Goal: Task Accomplishment & Management: Use online tool/utility

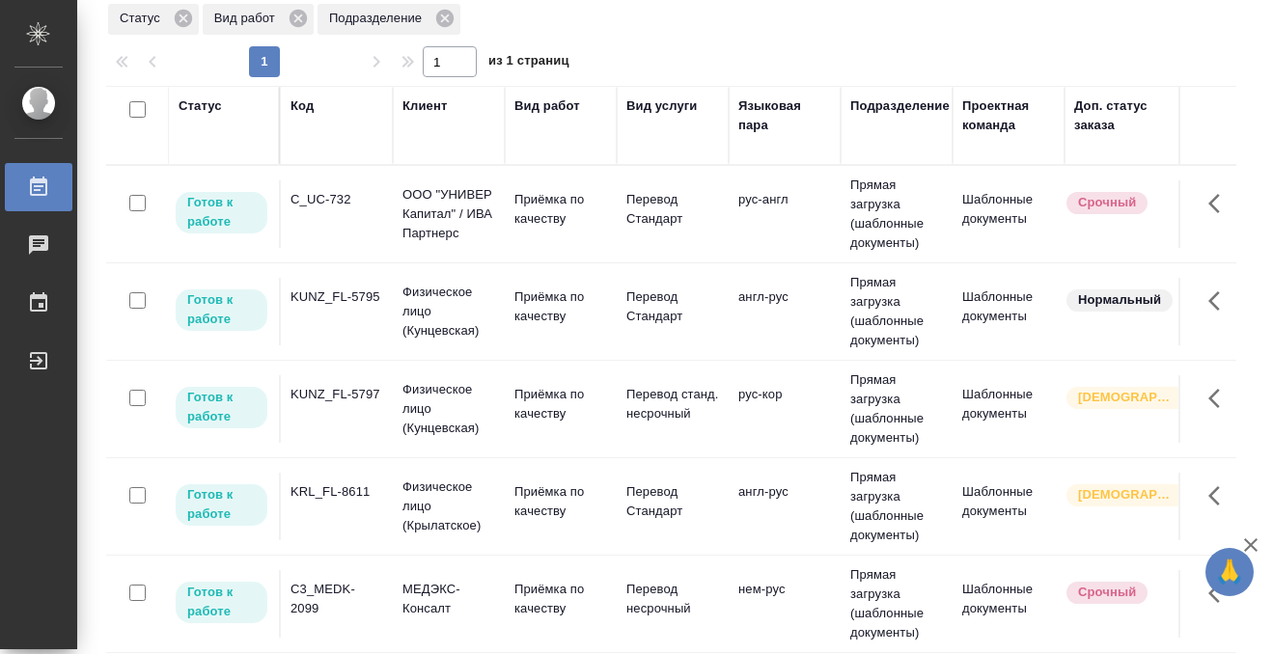
click at [202, 101] on div "Статус" at bounding box center [200, 106] width 43 height 19
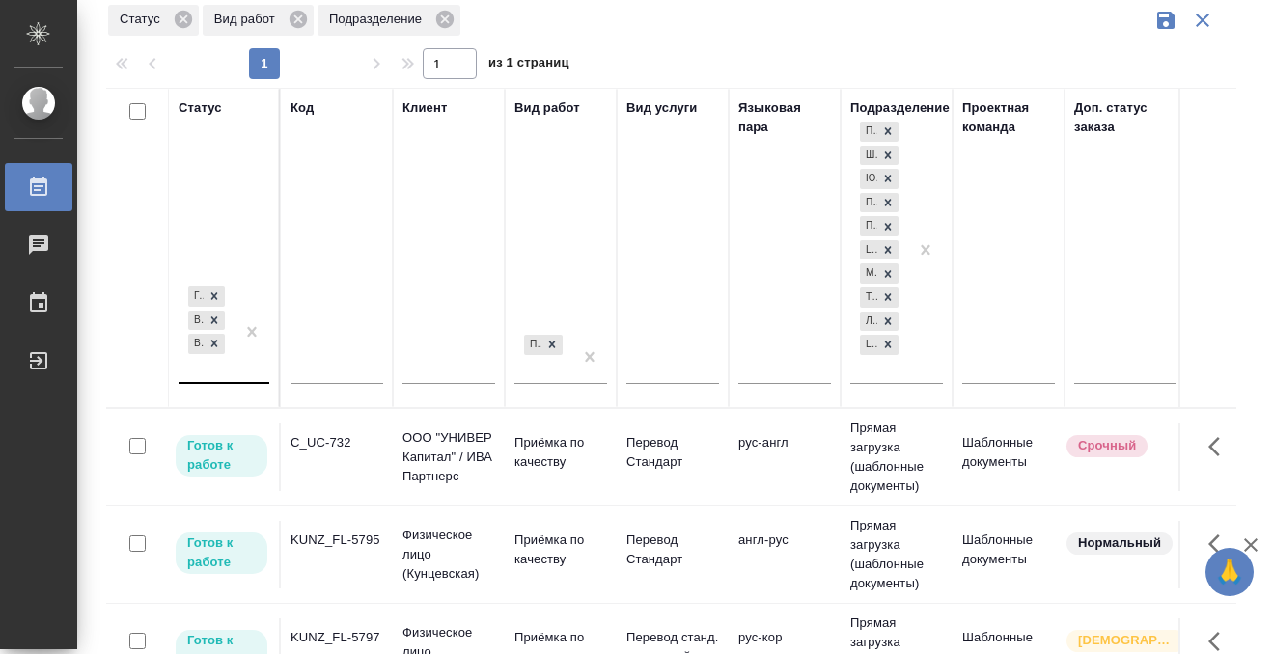
click at [227, 366] on div "Готов к работе В работе В ожидании" at bounding box center [207, 332] width 56 height 99
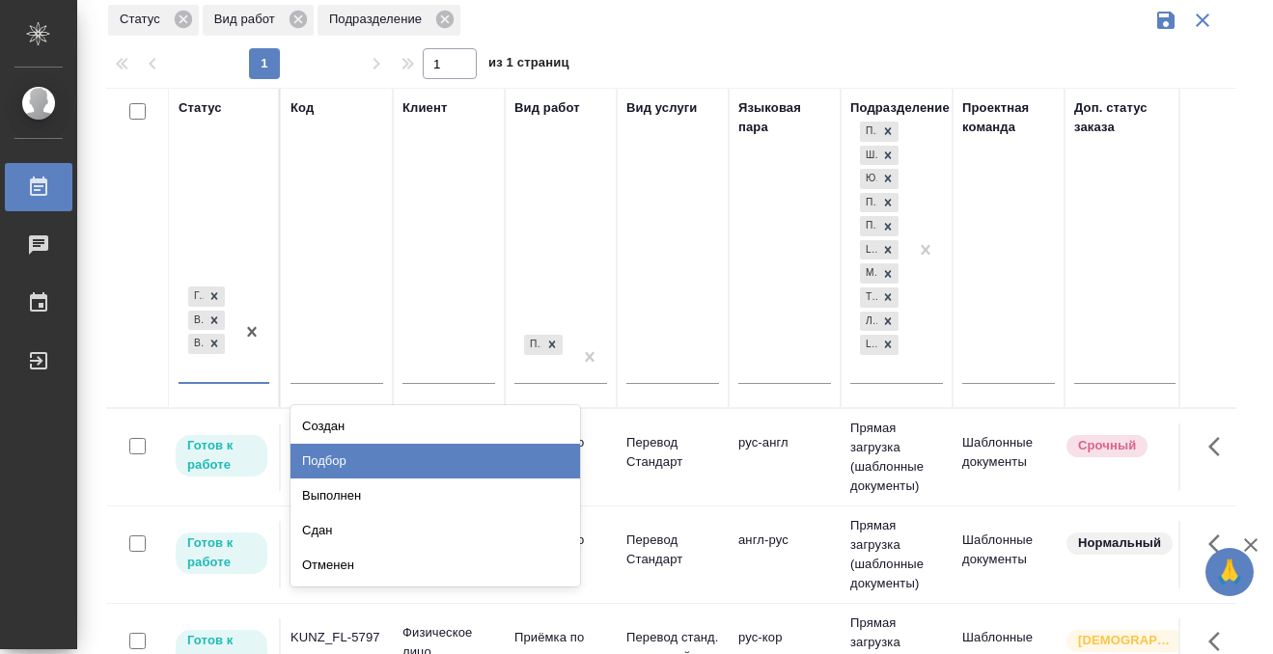
click at [349, 470] on div "Подбор" at bounding box center [436, 461] width 290 height 35
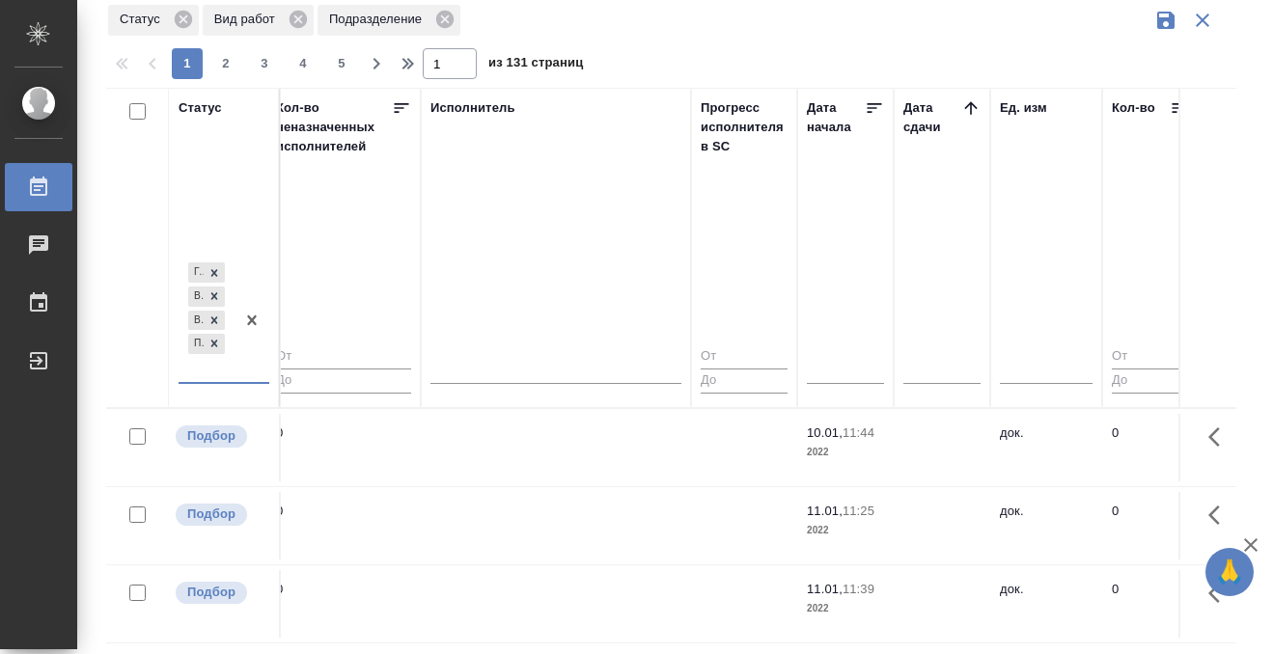
scroll to position [0, 1149]
click at [963, 106] on icon at bounding box center [965, 107] width 19 height 19
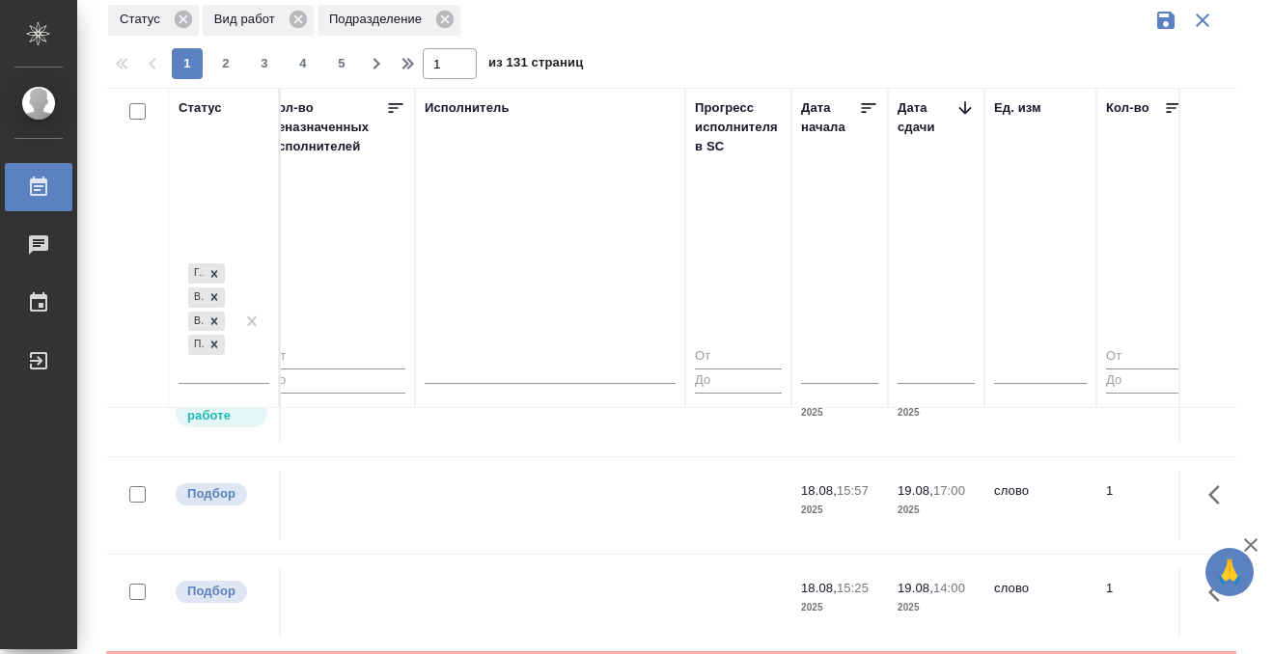
scroll to position [449, 1149]
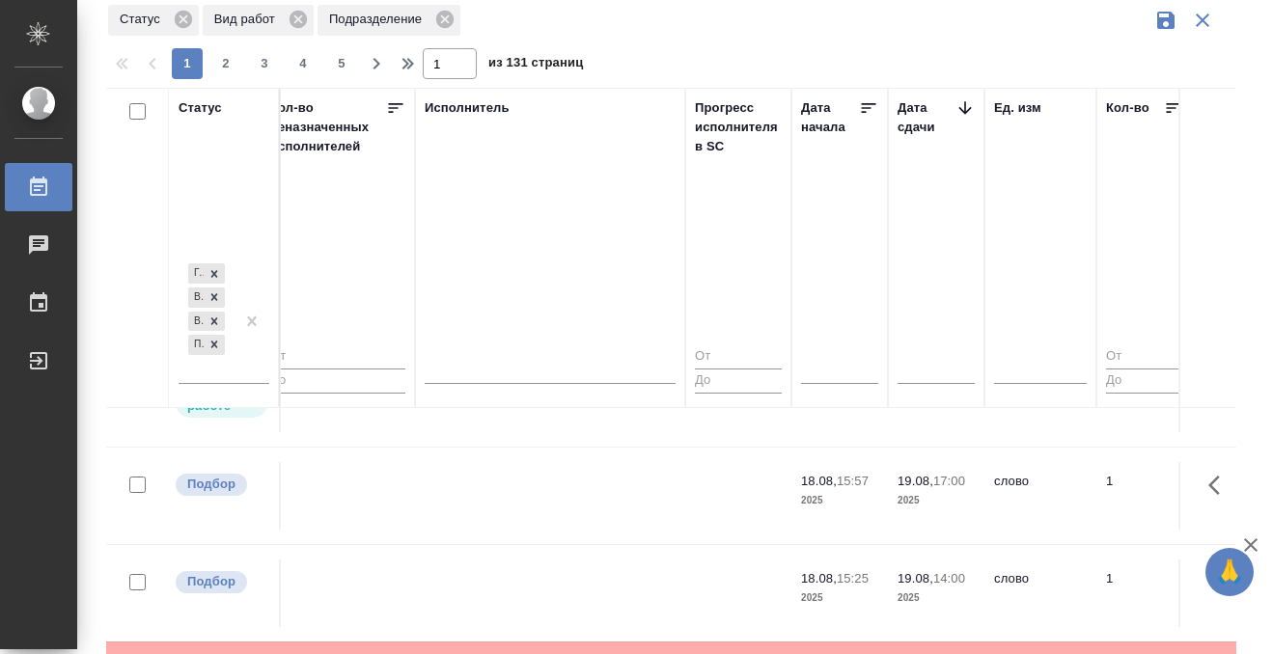
click at [592, 42] on td at bounding box center [550, 9] width 270 height 68
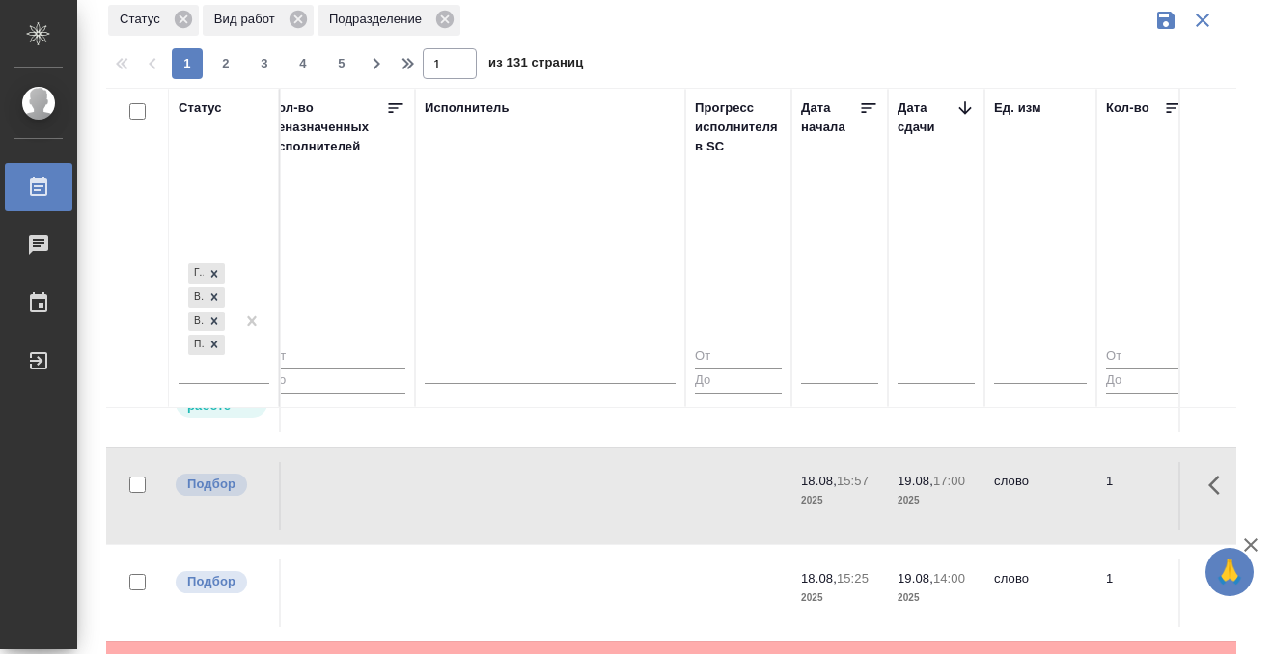
click at [592, 42] on td at bounding box center [550, 9] width 270 height 68
click at [512, 42] on td at bounding box center [550, 9] width 270 height 68
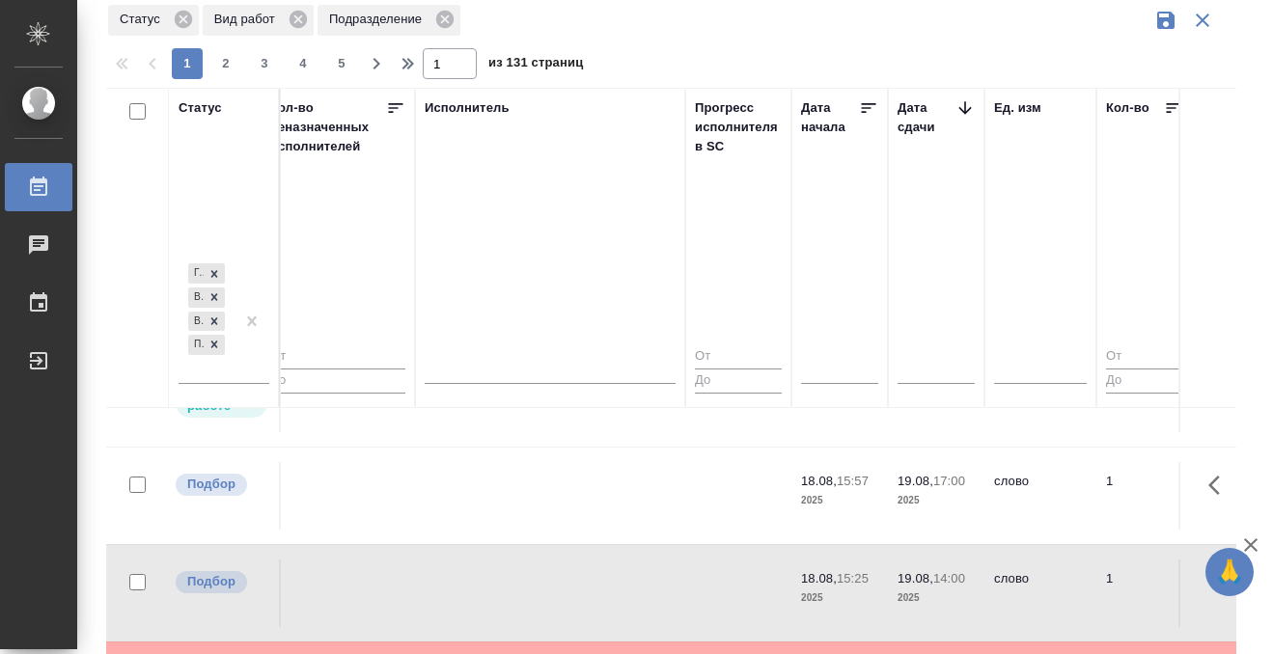
click at [512, 42] on td at bounding box center [550, 9] width 270 height 68
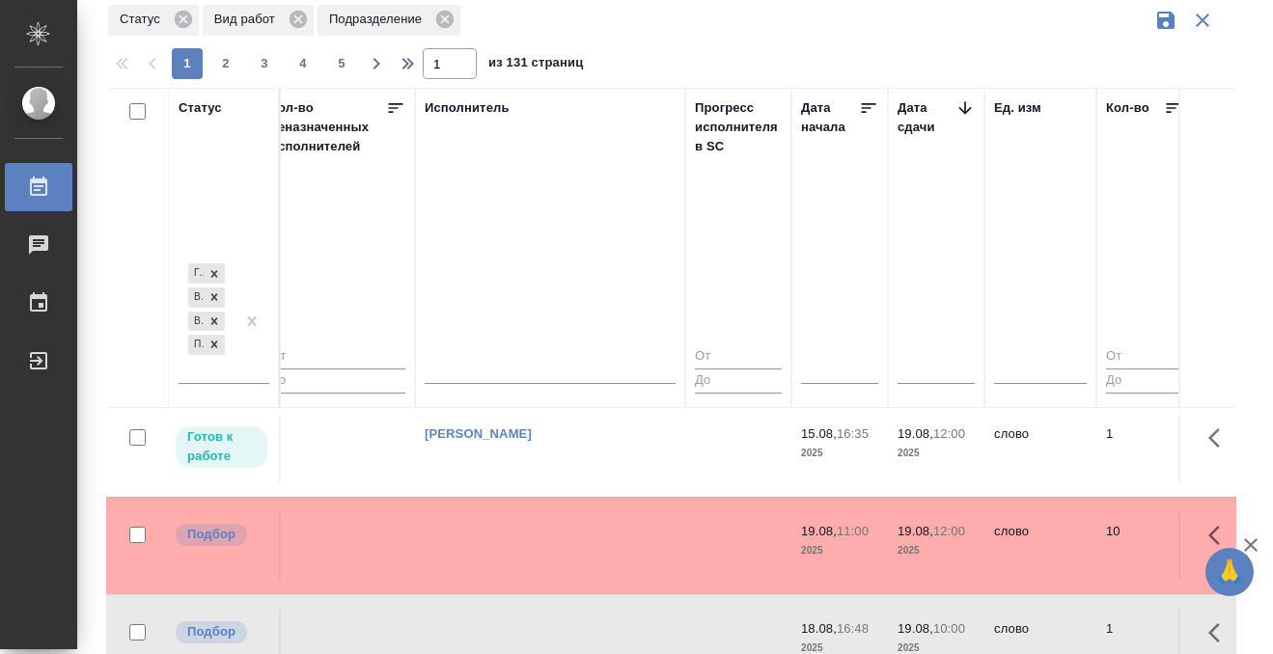
scroll to position [1065, 1149]
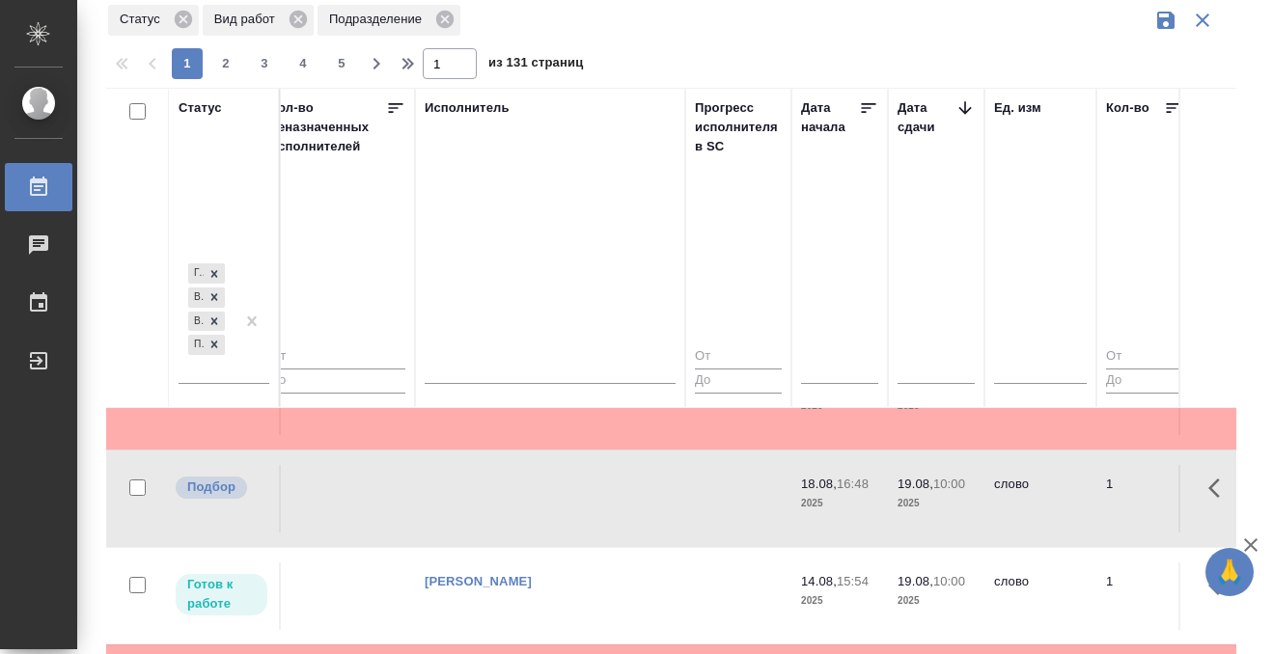
scroll to position [1098, 1149]
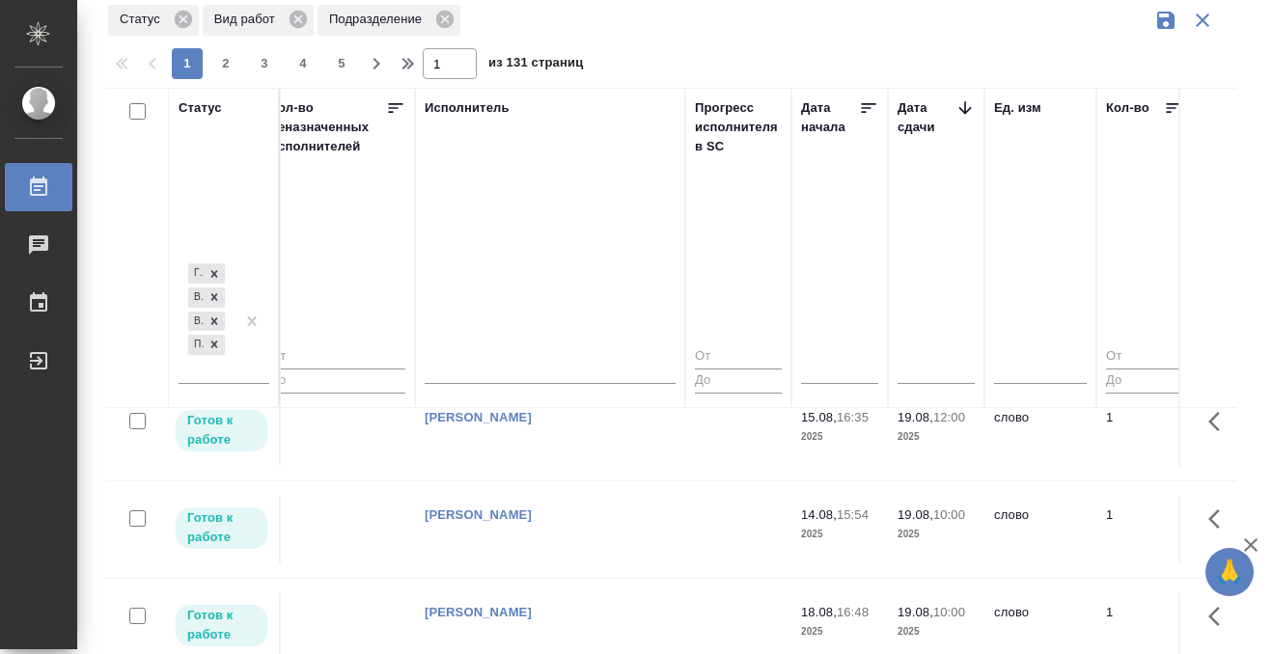
click at [34, 182] on div "Работы" at bounding box center [14, 187] width 48 height 29
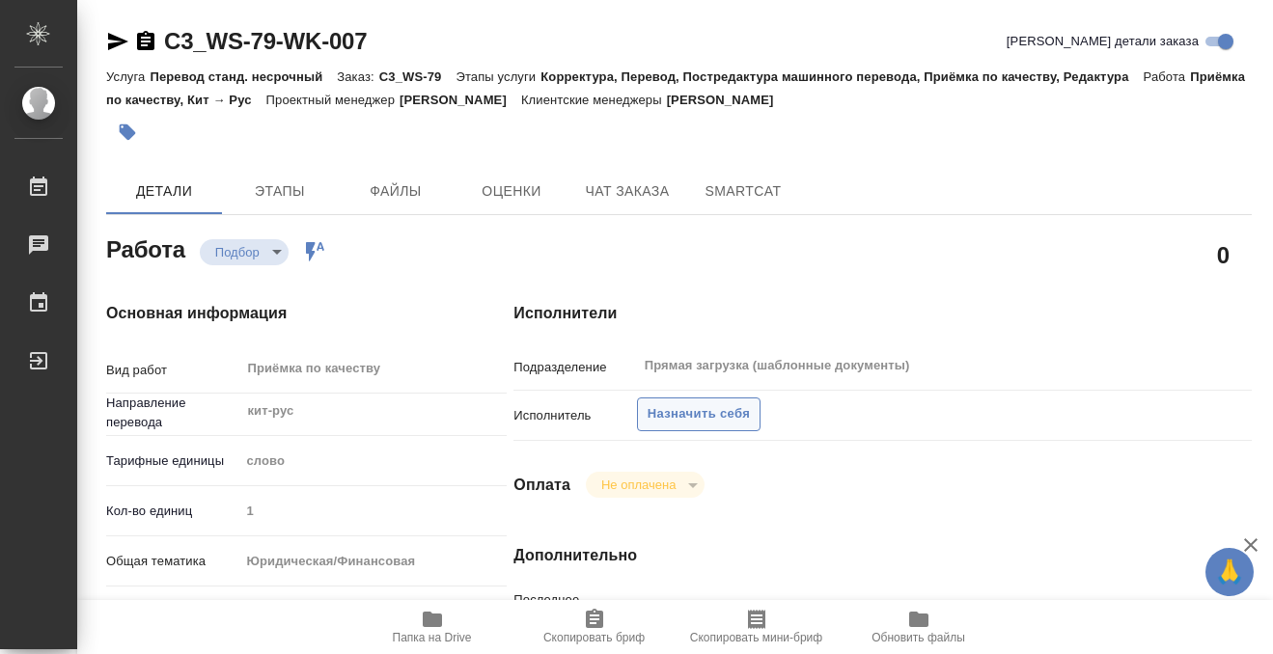
click at [676, 413] on span "Назначить себя" at bounding box center [699, 414] width 102 height 22
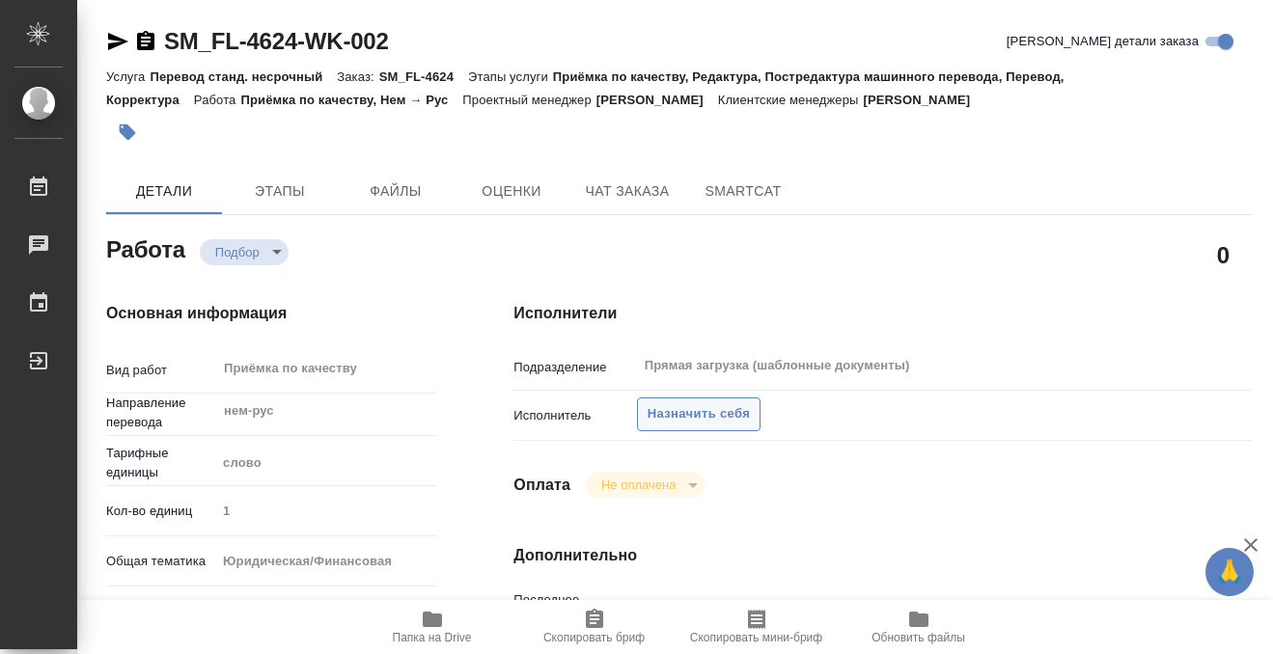
click at [731, 410] on span "Назначить себя" at bounding box center [699, 414] width 102 height 22
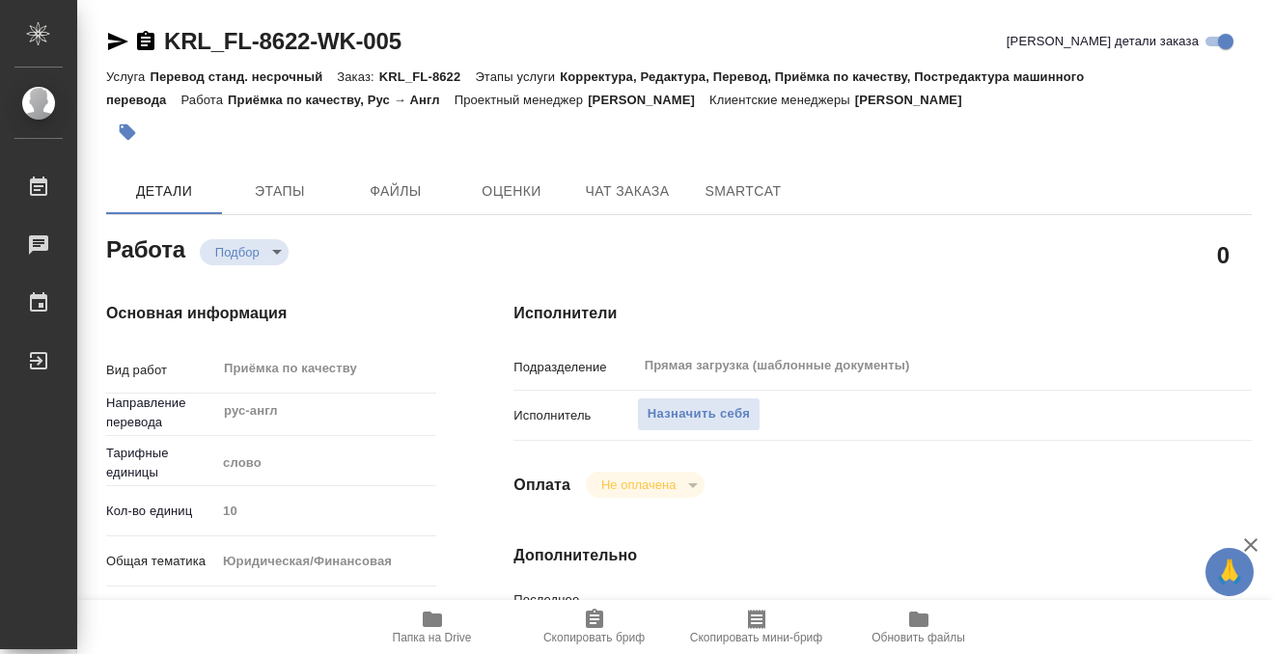
click at [734, 405] on span "Назначить себя" at bounding box center [699, 414] width 102 height 22
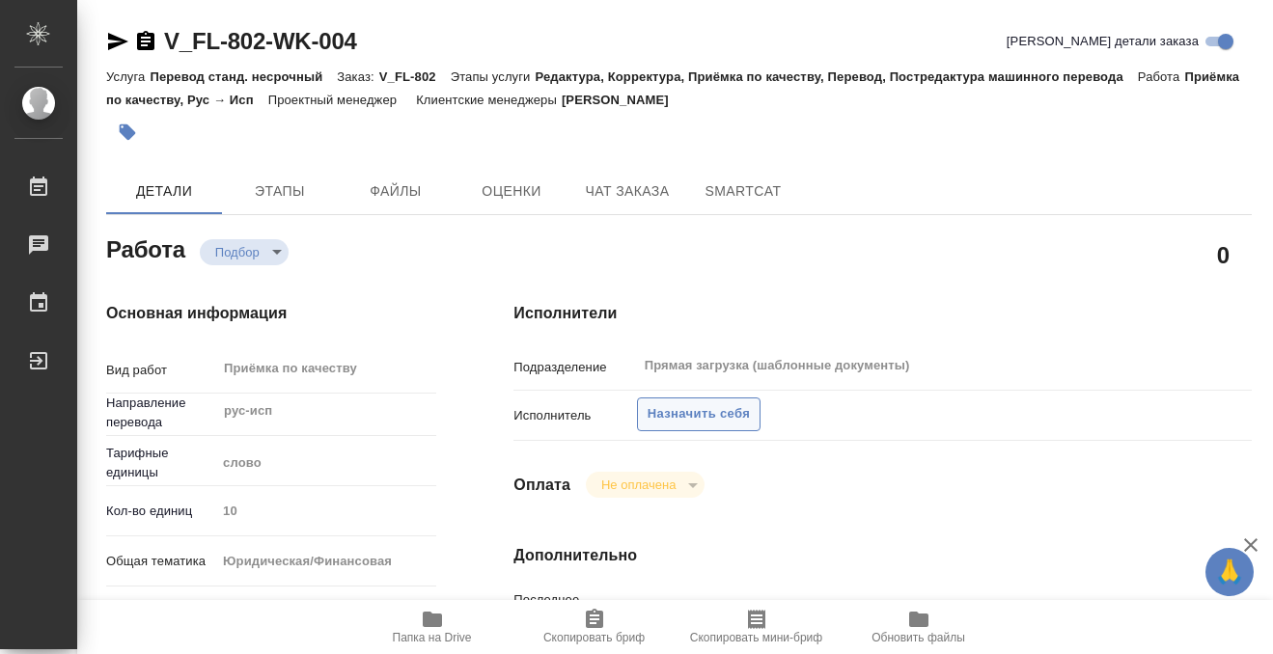
click at [734, 418] on span "Назначить себя" at bounding box center [699, 414] width 102 height 22
click at [692, 419] on span "Назначить себя" at bounding box center [699, 414] width 102 height 22
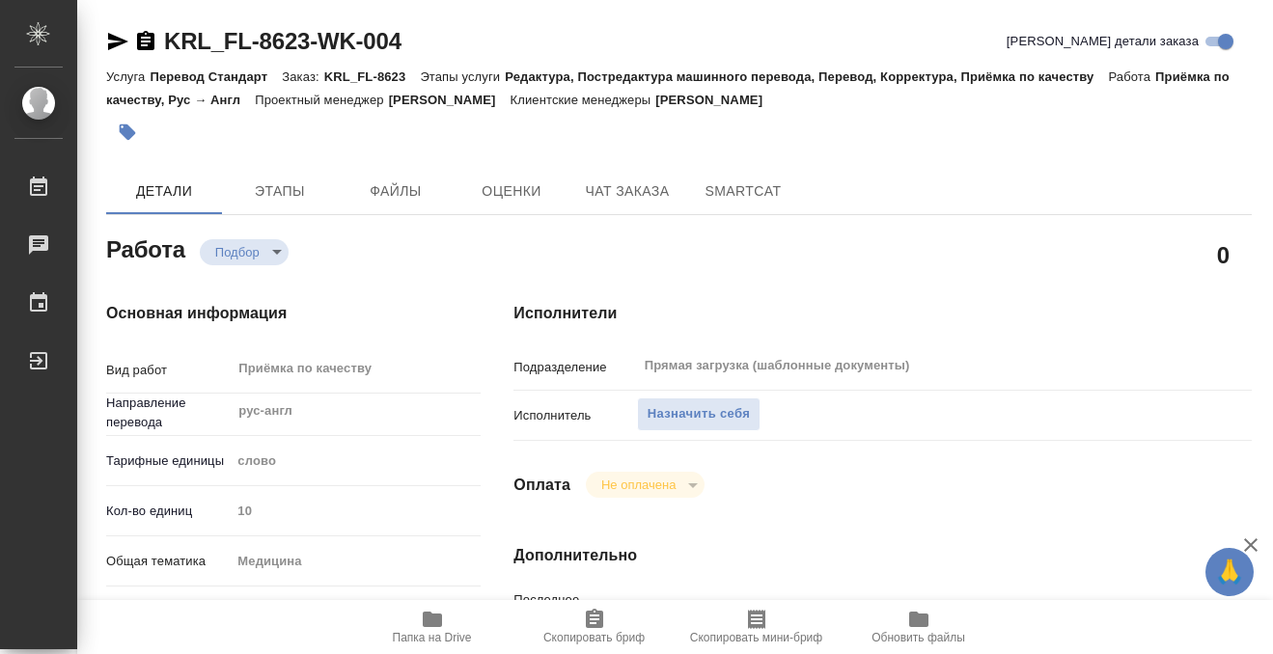
drag, startPoint x: 667, startPoint y: 407, endPoint x: 611, endPoint y: 2, distance: 409.3
click at [667, 407] on span "Назначить себя" at bounding box center [699, 414] width 102 height 22
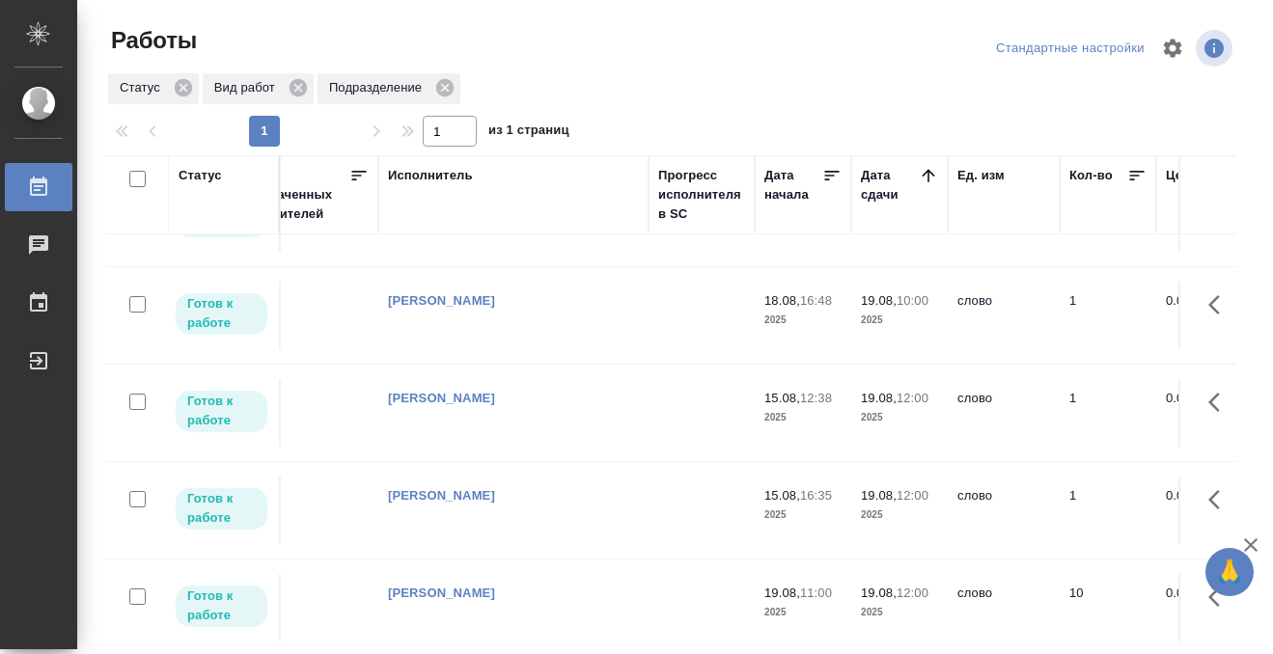
scroll to position [0, 1185]
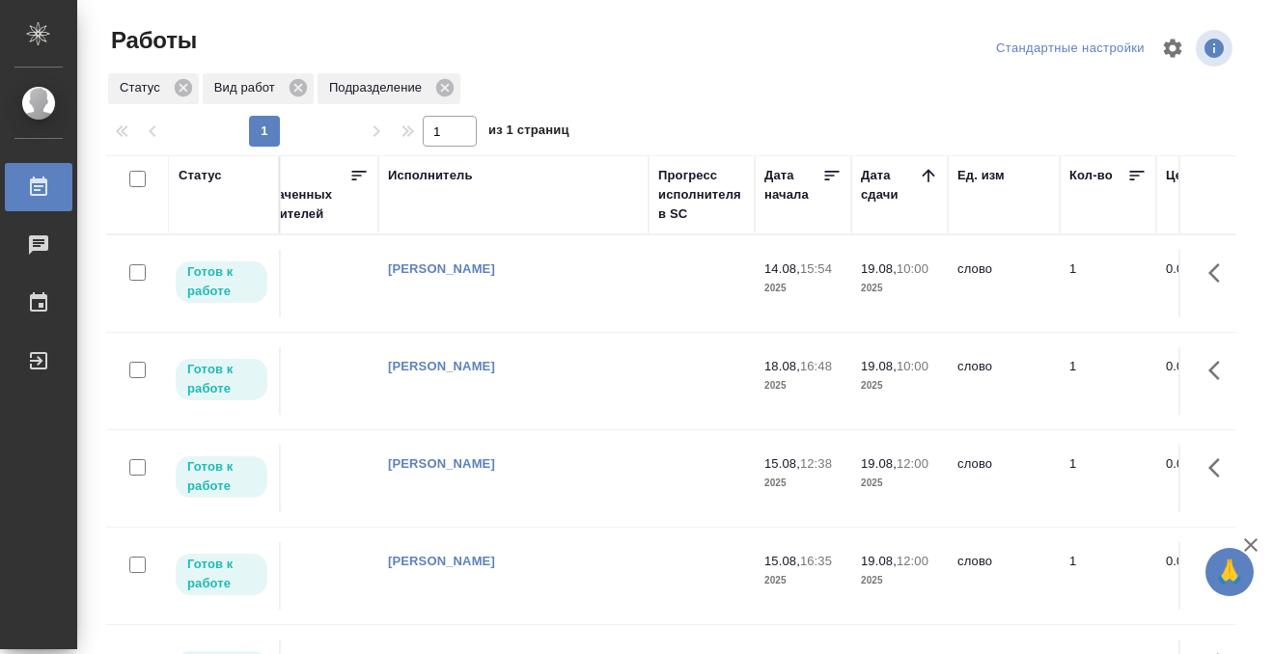
click at [35, 173] on div "Работы" at bounding box center [14, 187] width 48 height 29
